Goal: Browse casually: Explore the website without a specific task or goal

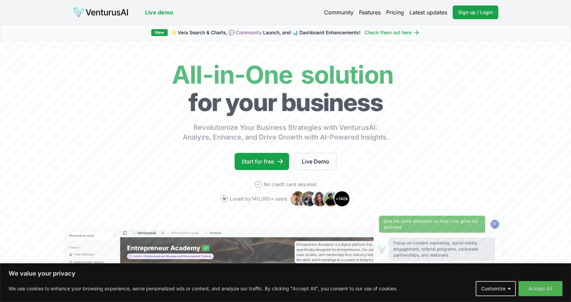
scroll to position [264, 0]
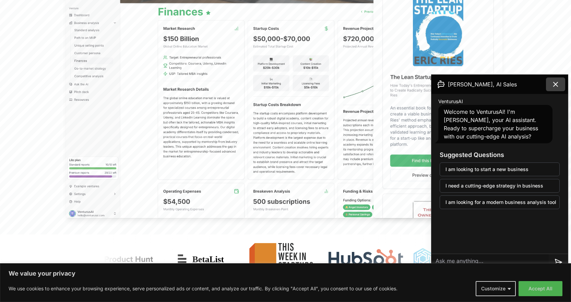
click at [560, 83] on icon at bounding box center [556, 84] width 8 height 8
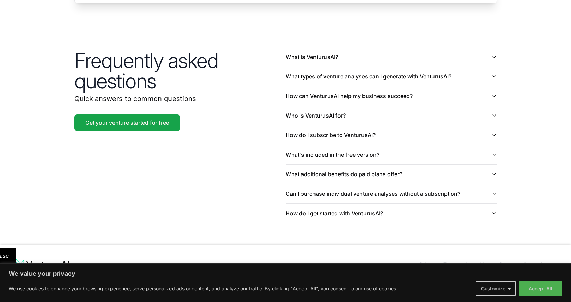
scroll to position [1613, 0]
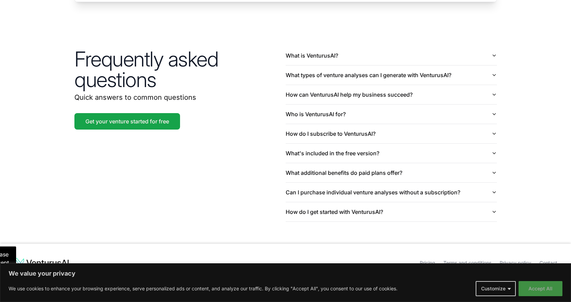
click at [536, 290] on button "Accept All" at bounding box center [541, 288] width 44 height 15
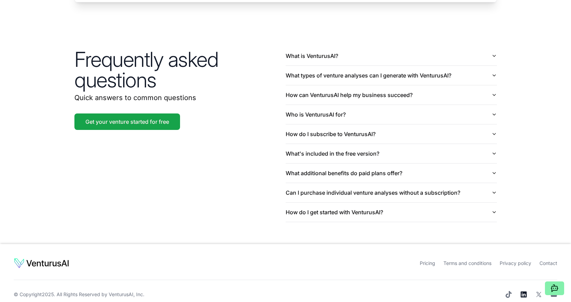
click at [523, 292] on icon at bounding box center [524, 295] width 6 height 6
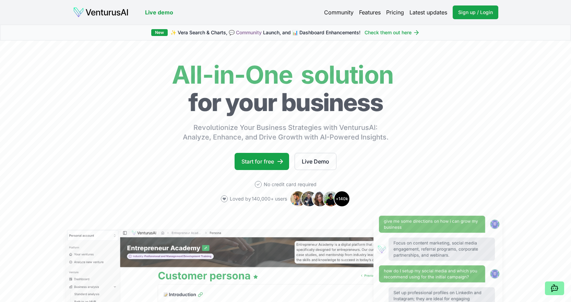
scroll to position [264, 0]
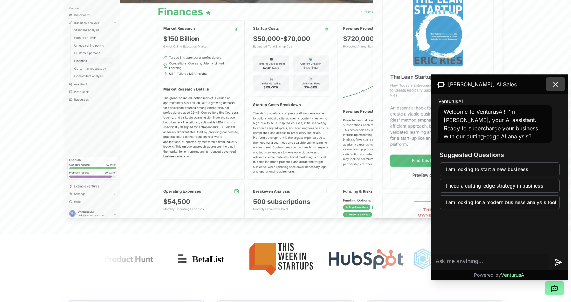
click at [560, 84] on button at bounding box center [555, 85] width 19 height 14
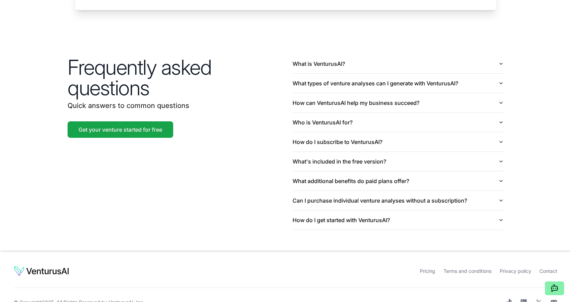
scroll to position [1613, 0]
